Goal: Task Accomplishment & Management: Manage account settings

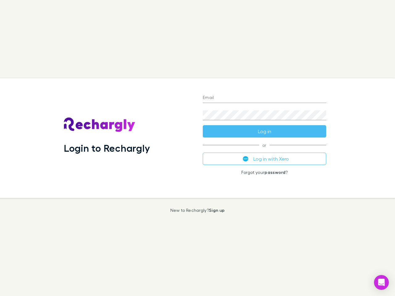
click at [198, 148] on div "Login to Rechargly" at bounding box center [128, 138] width 139 height 120
click at [265, 98] on input "Email" at bounding box center [265, 98] width 124 height 10
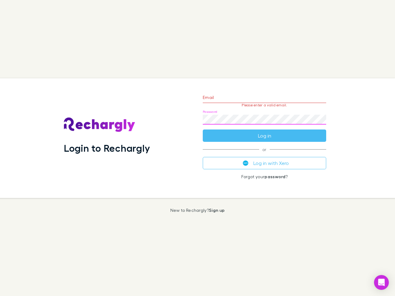
click at [265, 132] on form "Email Please enter a valid email. Password Log in" at bounding box center [265, 115] width 124 height 54
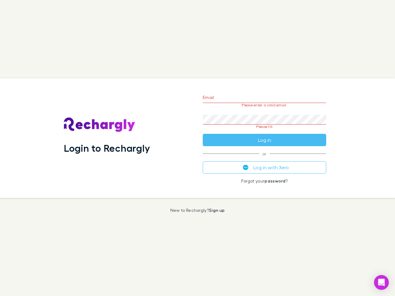
click at [265, 159] on div "Email Please enter a valid email. Password Please fill Log in or Log in with Xe…" at bounding box center [264, 138] width 133 height 120
click at [382, 283] on icon "Open Intercom Messenger" at bounding box center [382, 282] width 6 height 7
